Goal: Task Accomplishment & Management: Manage account settings

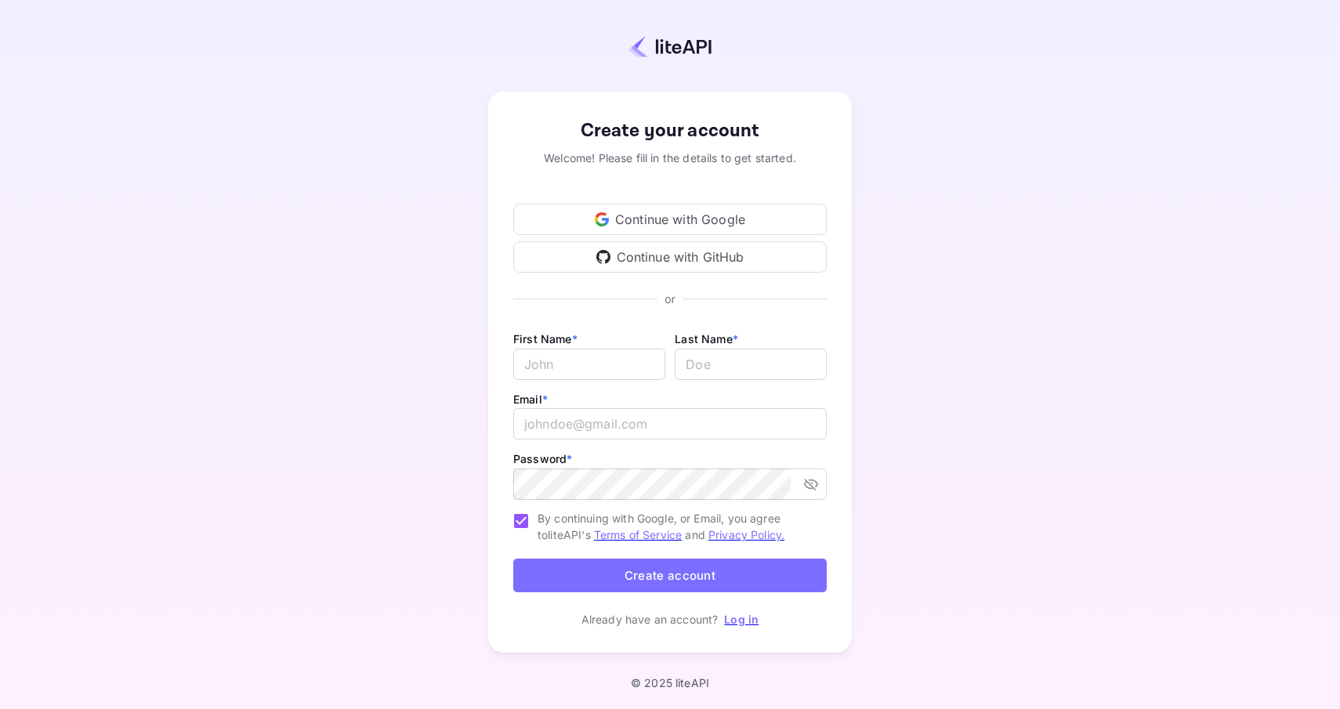
type input "billing@hotelprive.net"
click at [753, 617] on link "Log in" at bounding box center [741, 619] width 34 height 13
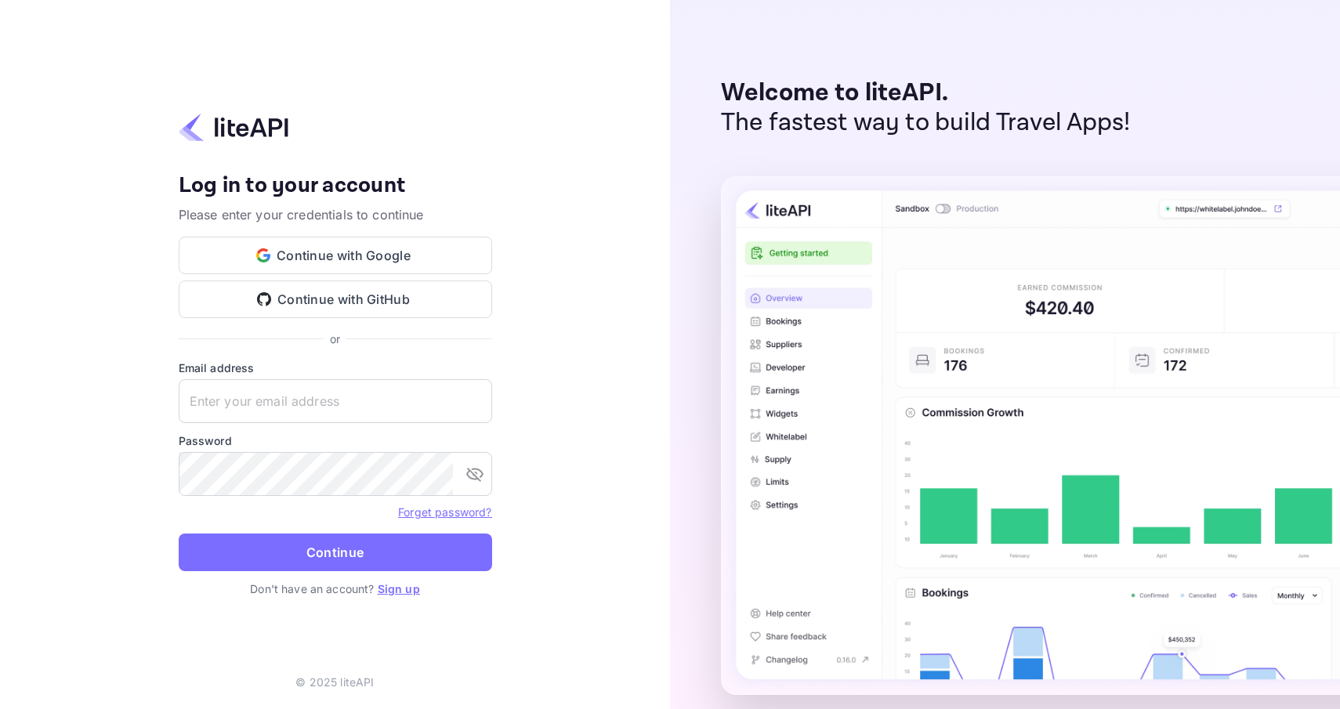
type input "billing@hotelprive.net"
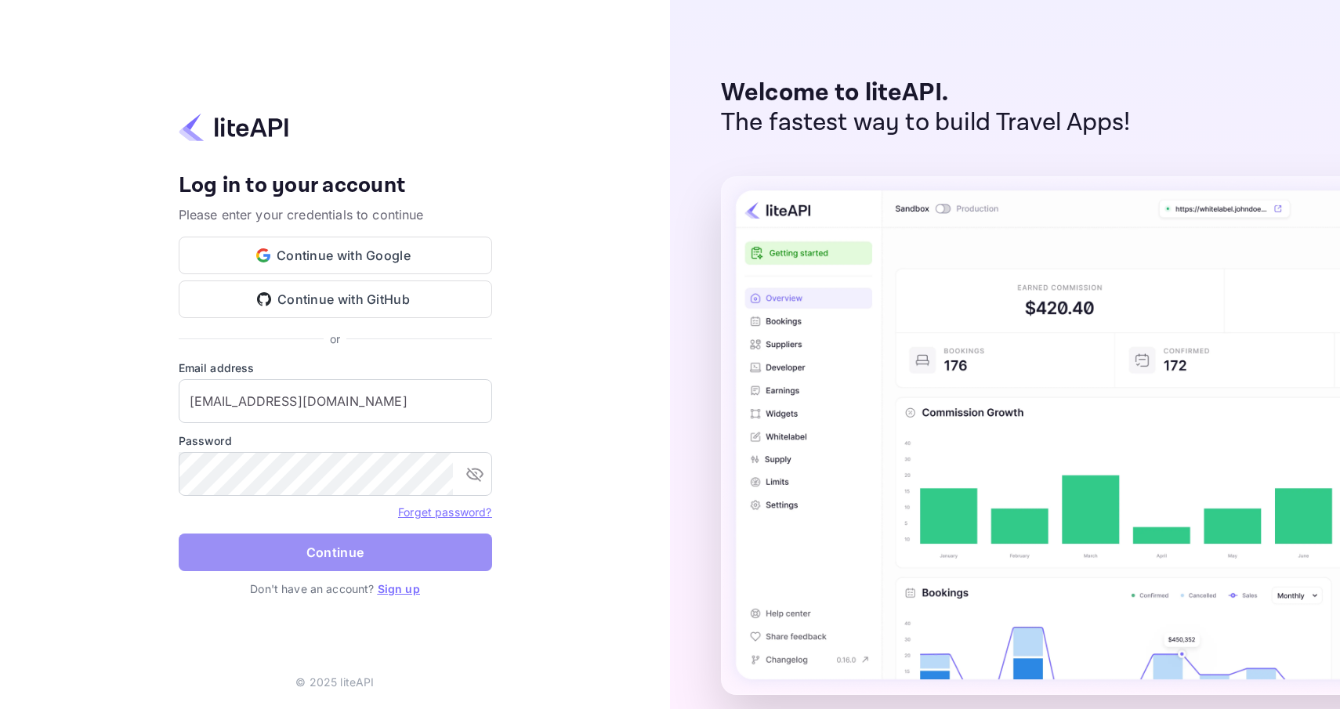
click at [407, 555] on button "Continue" at bounding box center [335, 553] width 313 height 38
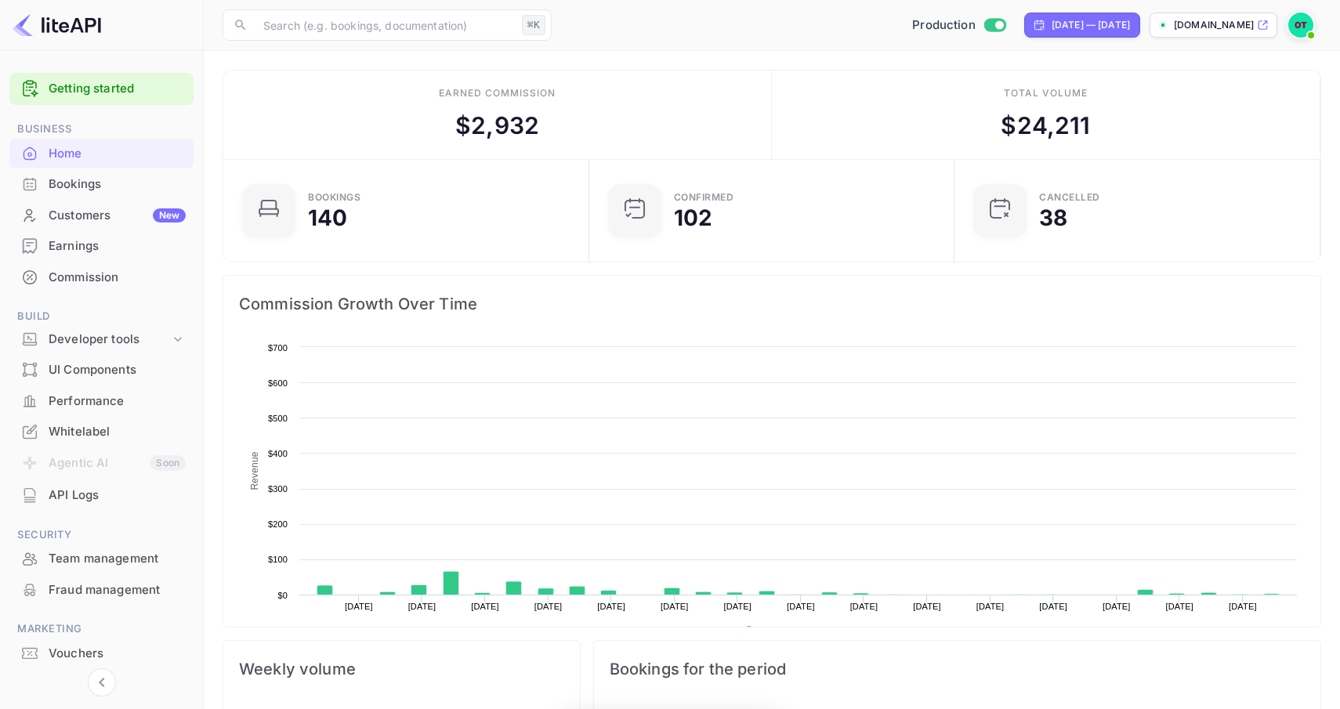
scroll to position [255, 356]
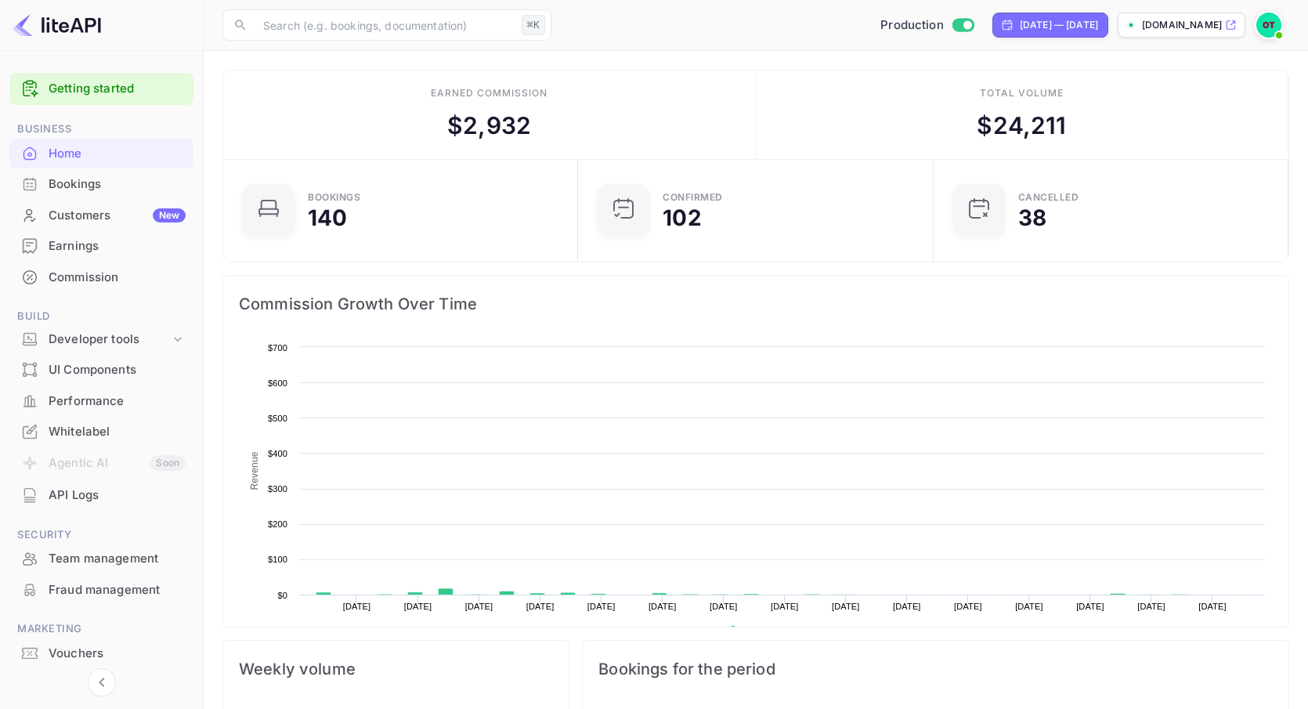
scroll to position [255, 345]
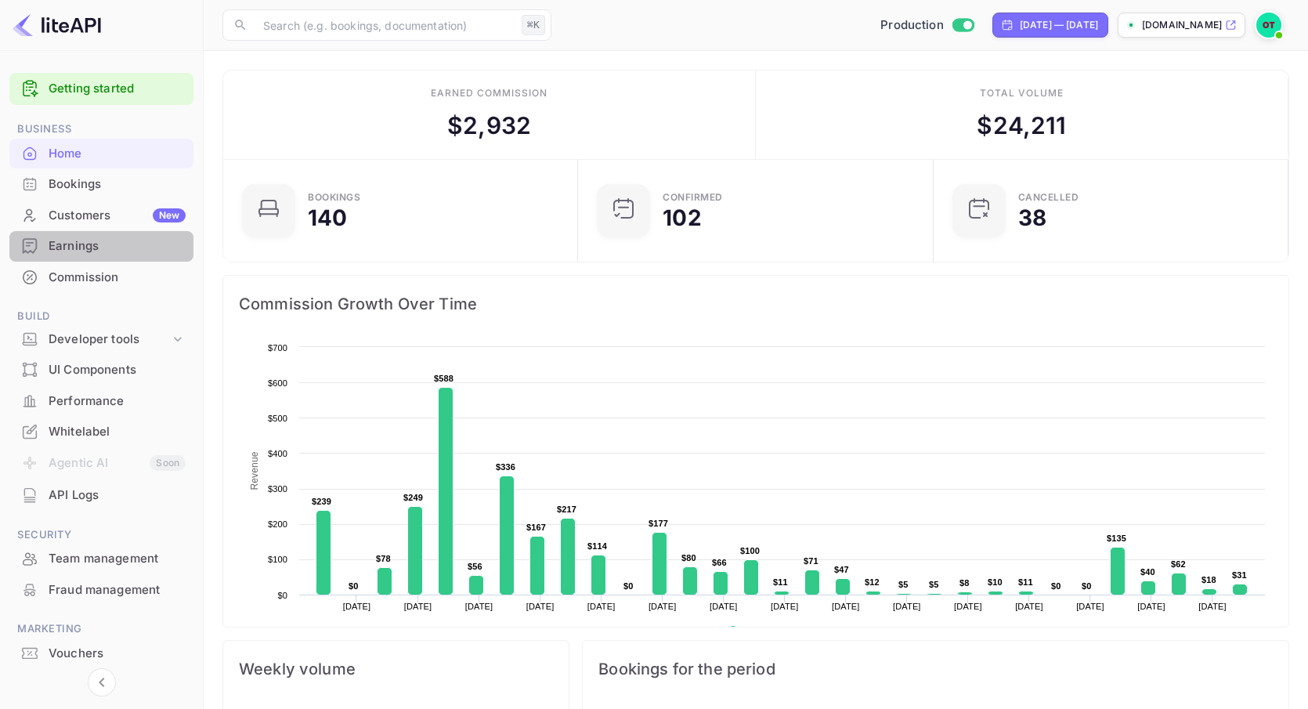
click at [85, 249] on div "Earnings" at bounding box center [117, 246] width 137 height 18
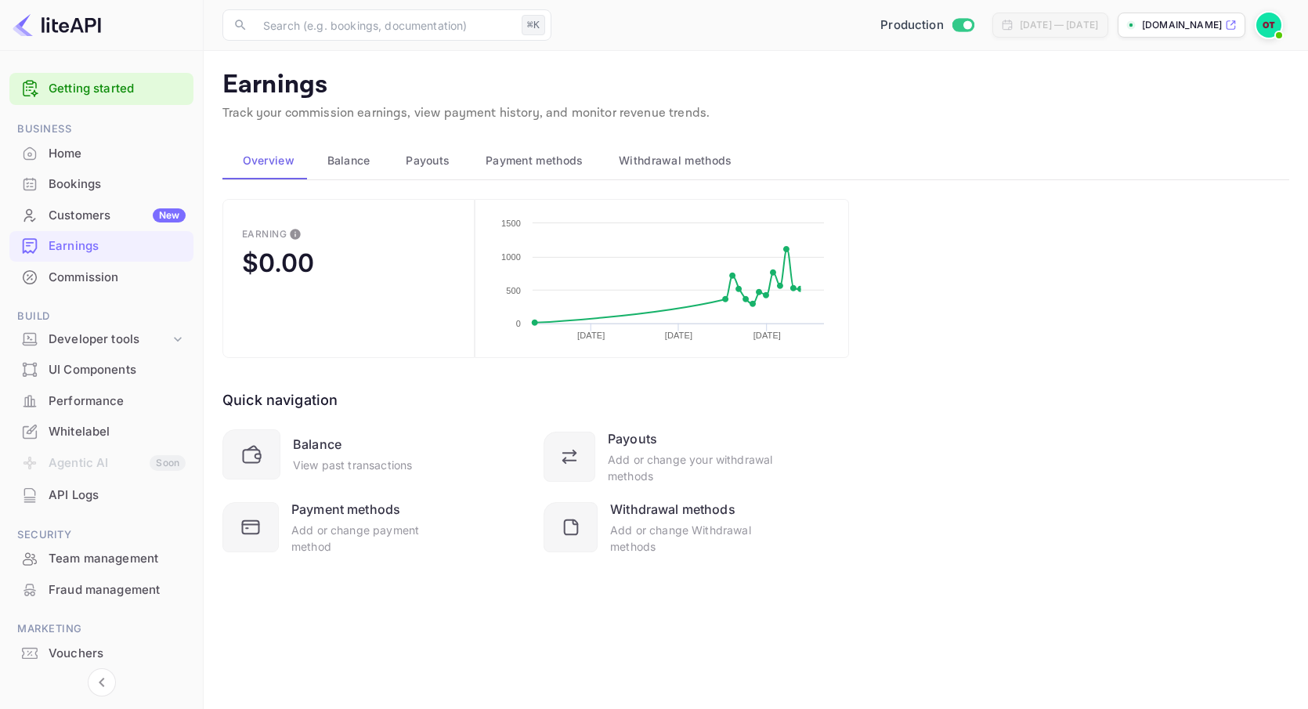
click at [431, 150] on button "Payouts" at bounding box center [426, 161] width 80 height 38
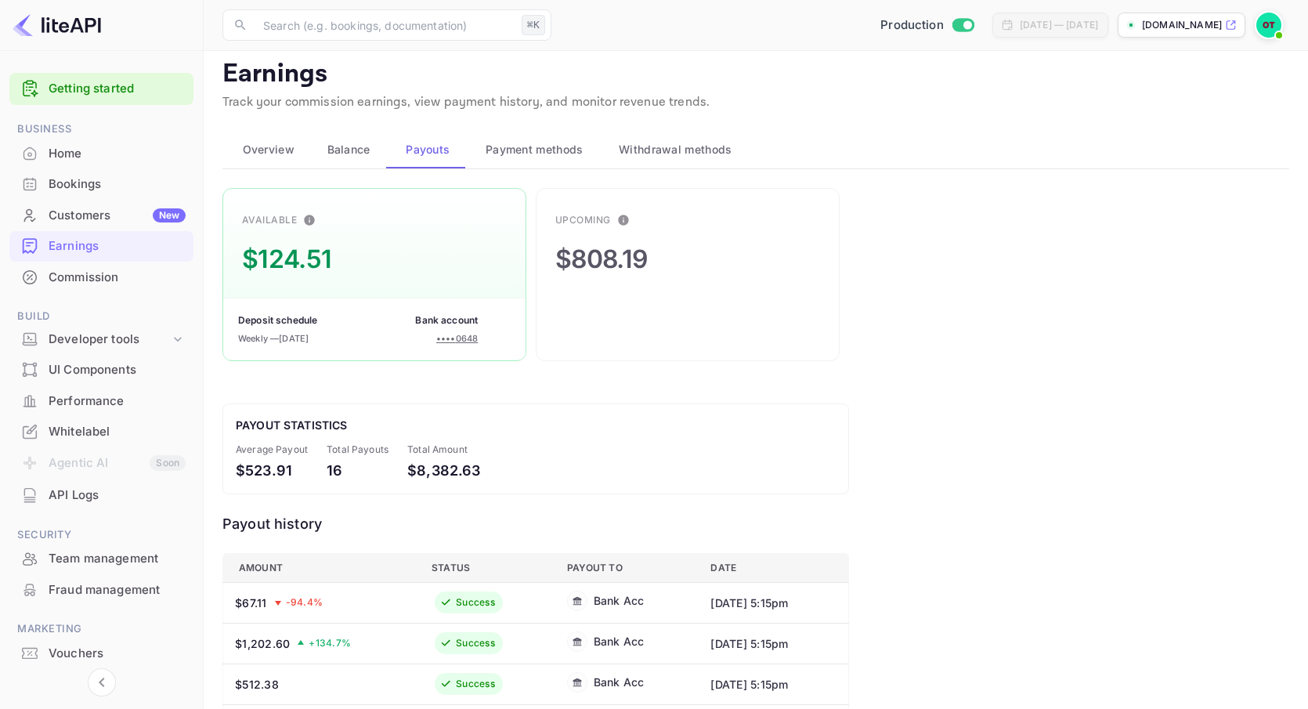
scroll to position [9, 0]
click at [289, 153] on span "Overview" at bounding box center [269, 151] width 52 height 19
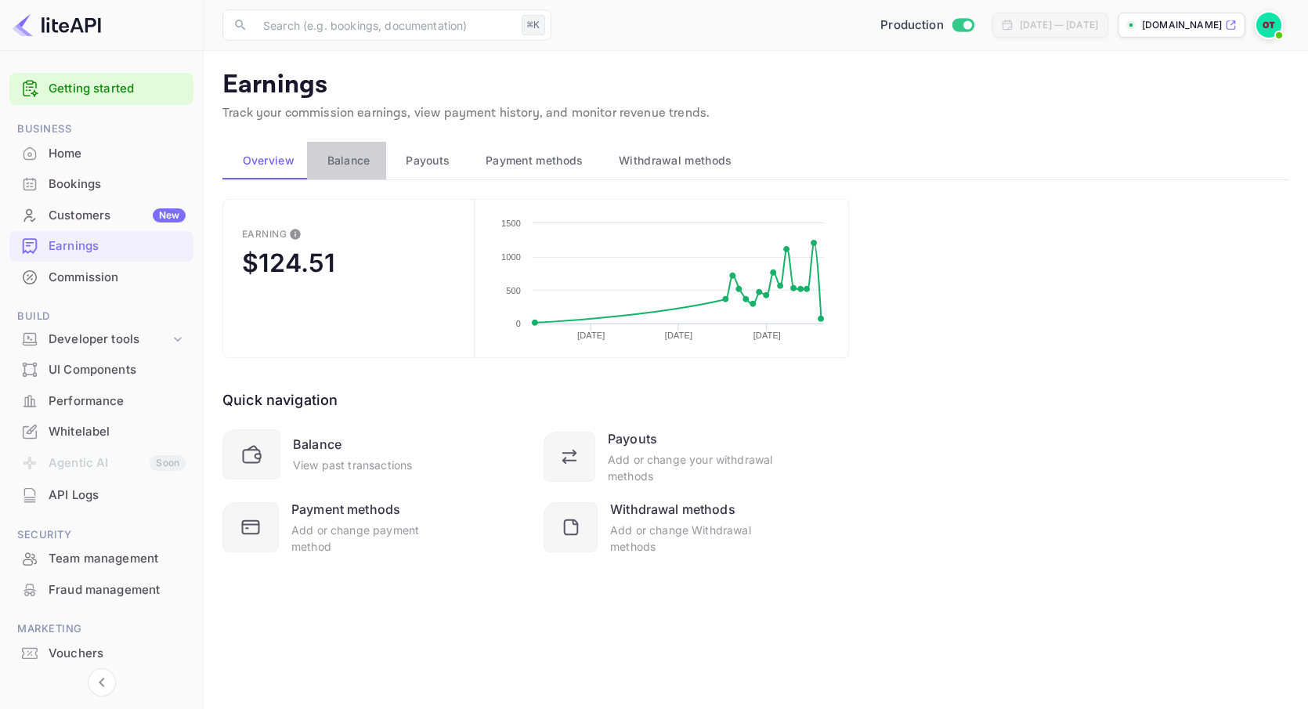
click at [359, 156] on span "Balance" at bounding box center [348, 160] width 43 height 19
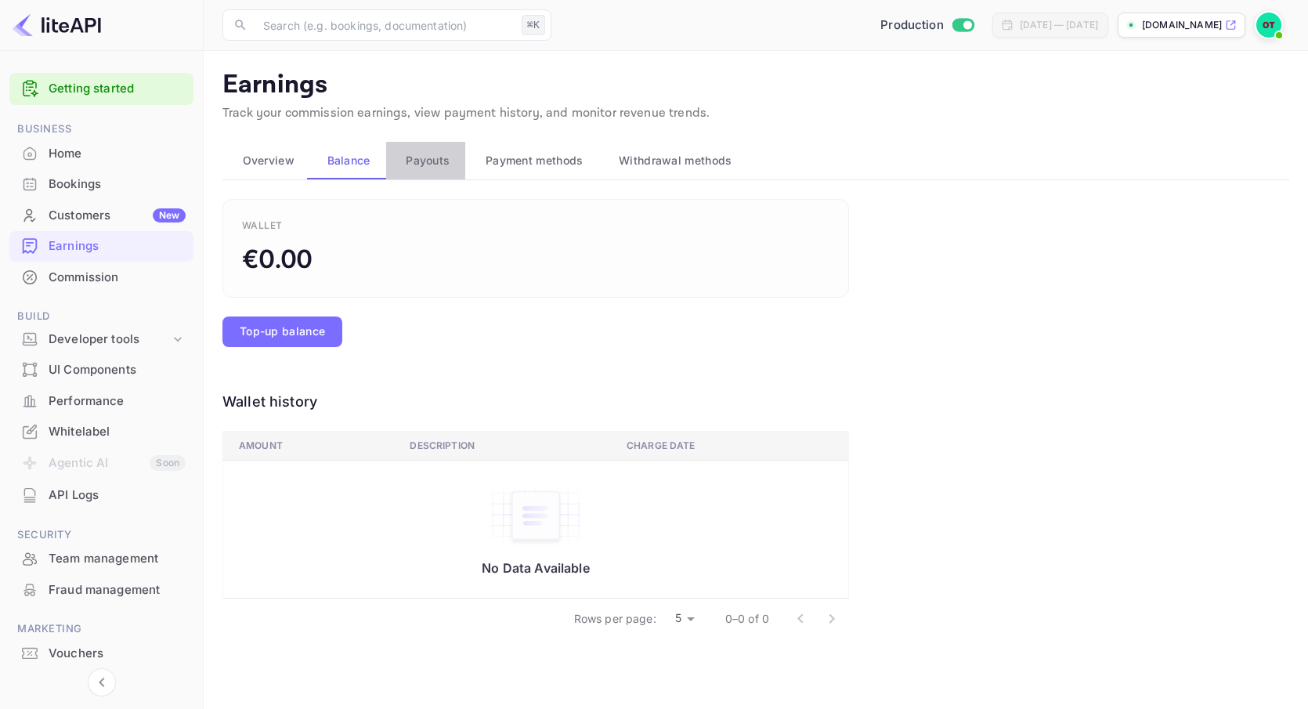
click at [430, 167] on span "Payouts" at bounding box center [428, 160] width 44 height 19
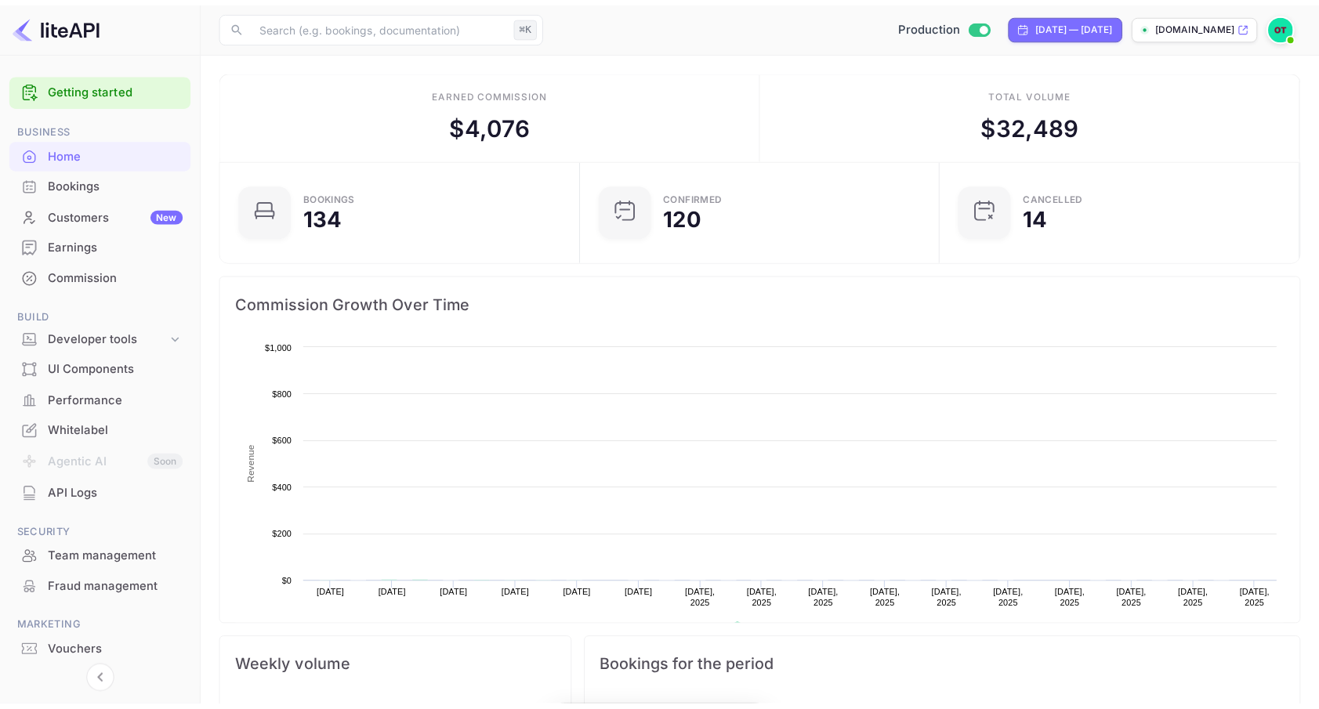
scroll to position [255, 356]
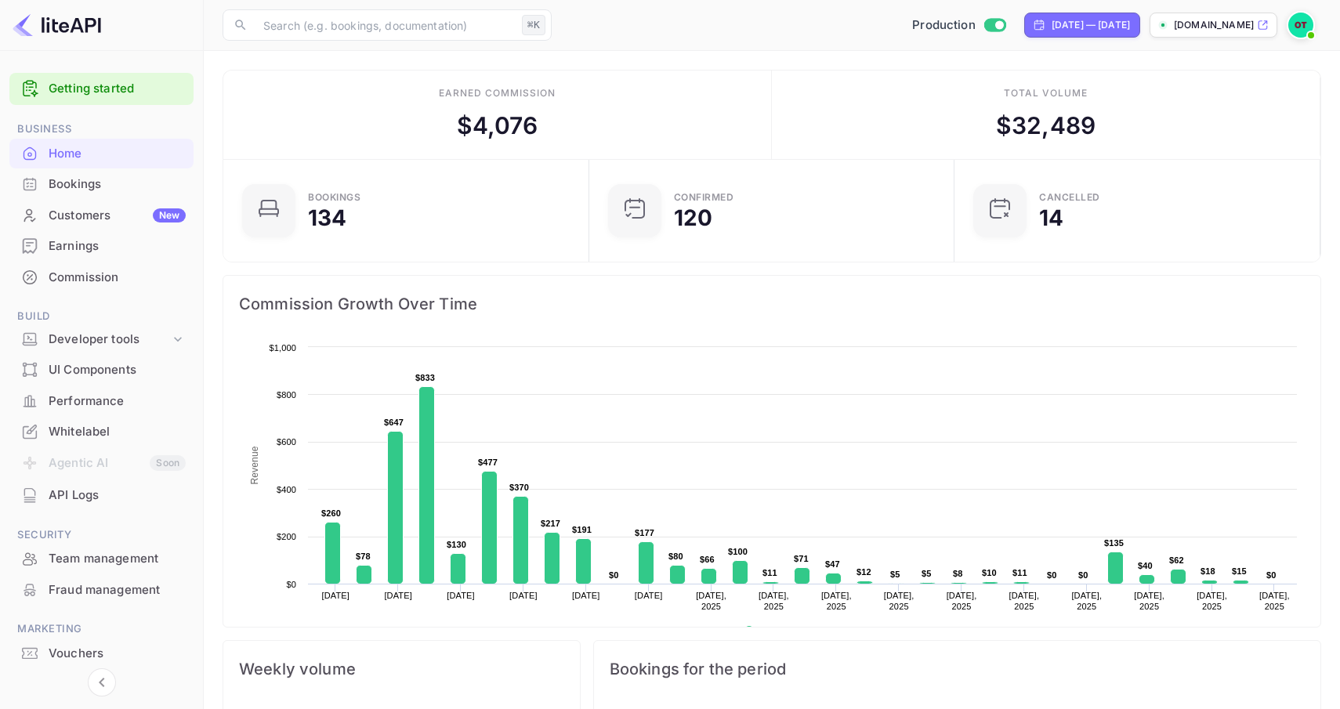
click at [42, 130] on span "Business" at bounding box center [101, 129] width 184 height 17
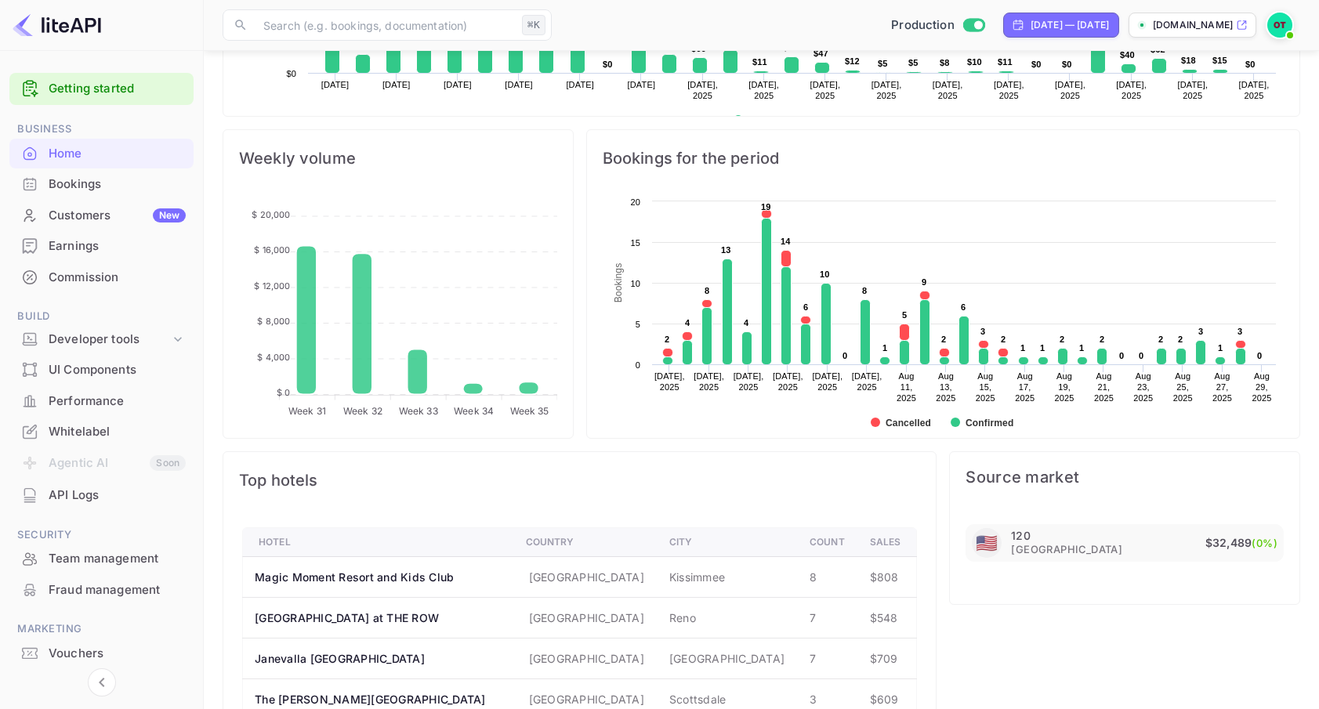
scroll to position [0, 0]
